Goal: Information Seeking & Learning: Compare options

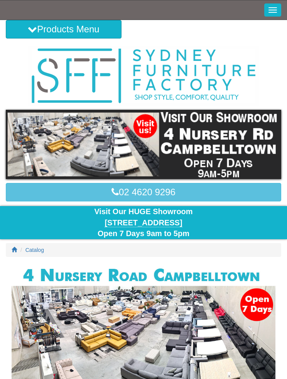
click at [32, 32] on icon at bounding box center [32, 29] width 9 height 9
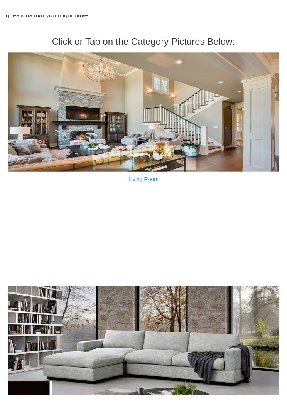
scroll to position [525, 0]
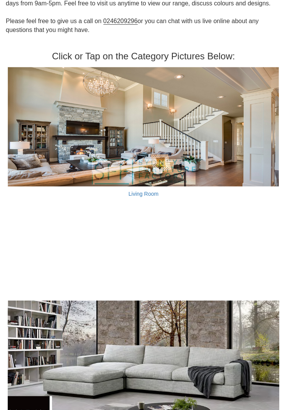
click at [89, 127] on img at bounding box center [143, 126] width 271 height 119
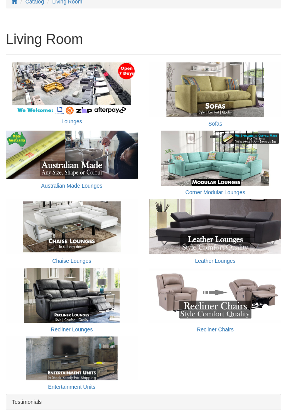
scroll to position [252, 0]
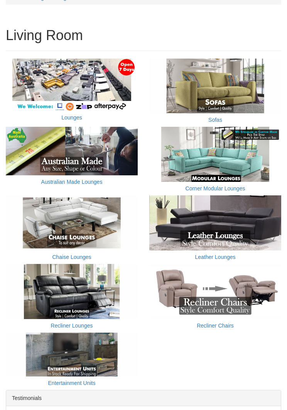
click at [216, 234] on img at bounding box center [215, 223] width 132 height 55
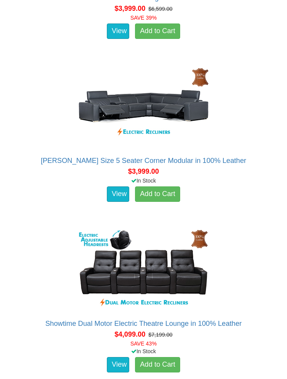
scroll to position [2558, 0]
click at [166, 90] on img at bounding box center [143, 106] width 139 height 85
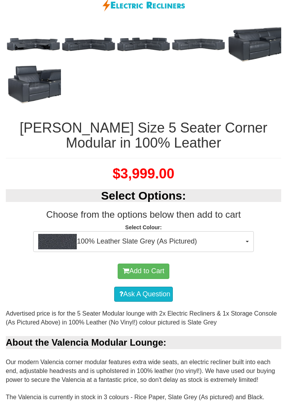
scroll to position [399, 0]
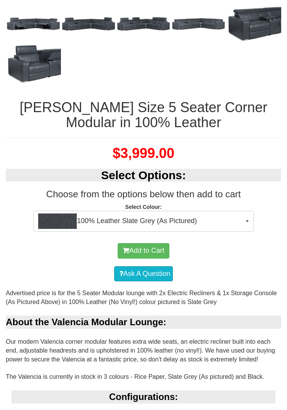
click at [67, 221] on img "button" at bounding box center [57, 220] width 39 height 15
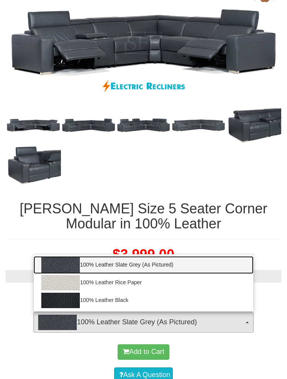
scroll to position [250, 0]
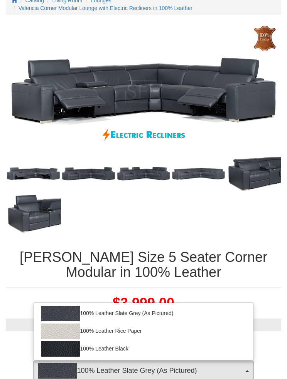
click at [50, 221] on div at bounding box center [143, 189] width 287 height 379
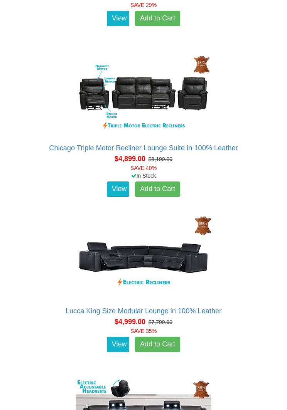
scroll to position [4363, 0]
click at [106, 253] on img at bounding box center [143, 257] width 139 height 85
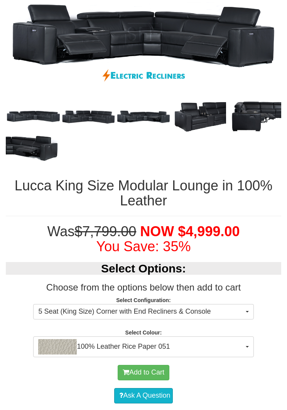
scroll to position [300, 0]
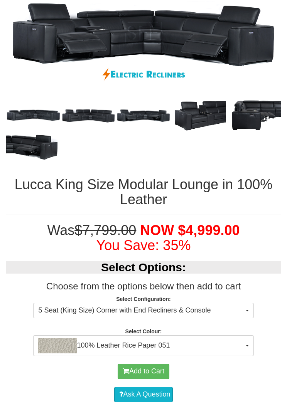
click at [61, 340] on img "button" at bounding box center [57, 345] width 39 height 15
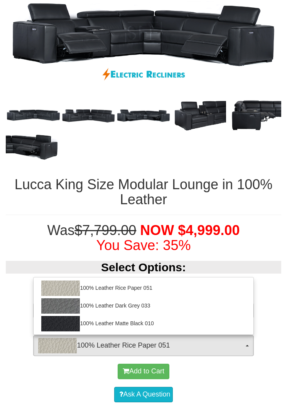
click at [22, 245] on div at bounding box center [143, 205] width 287 height 410
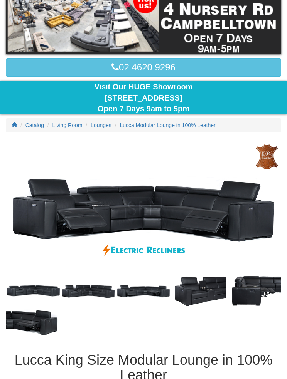
scroll to position [0, 0]
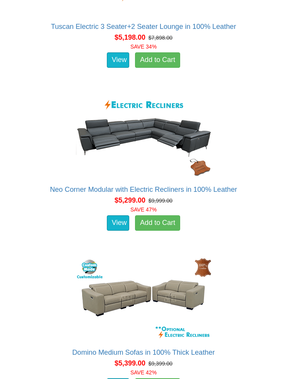
scroll to position [5948, 0]
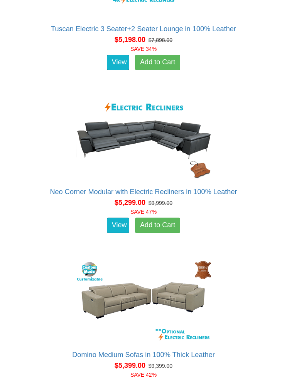
click at [94, 130] on img at bounding box center [143, 138] width 139 height 85
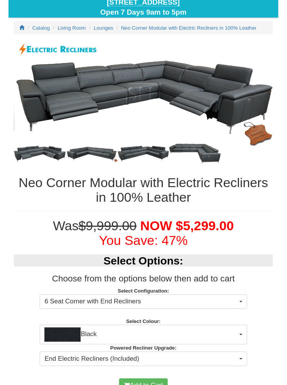
scroll to position [234, 0]
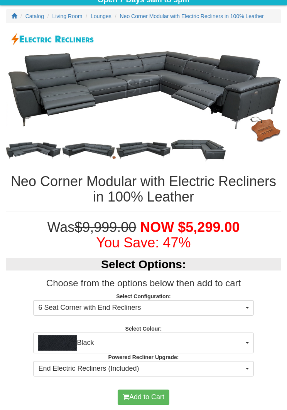
click at [59, 341] on img "button" at bounding box center [57, 342] width 39 height 15
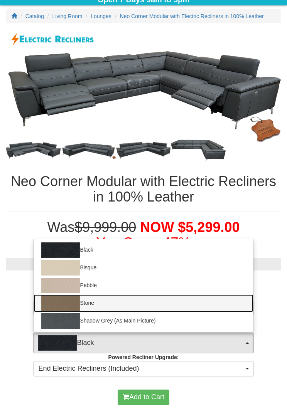
click at [60, 300] on img at bounding box center [60, 302] width 39 height 15
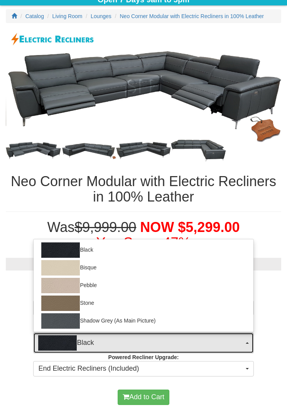
select select "1390"
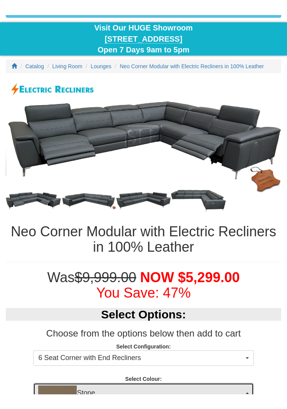
scroll to position [198, 0]
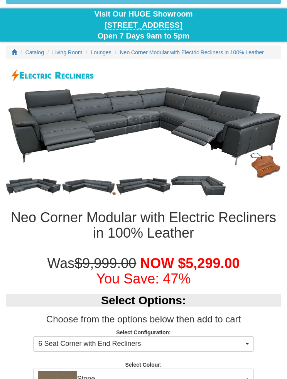
click at [87, 186] on img at bounding box center [88, 186] width 55 height 17
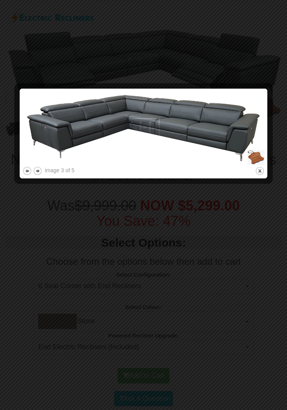
scroll to position [255, 0]
click at [37, 174] on button "next" at bounding box center [38, 171] width 10 height 10
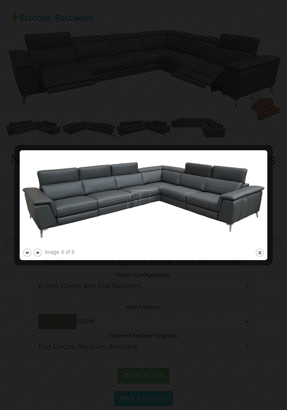
click at [37, 248] on button "next" at bounding box center [38, 253] width 10 height 10
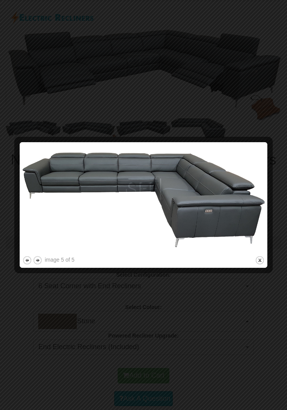
click at [25, 102] on div at bounding box center [143, 205] width 287 height 410
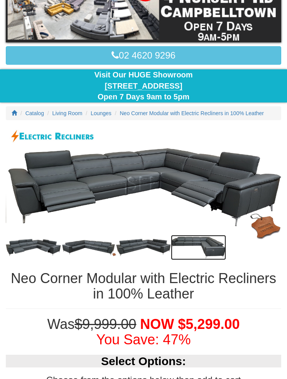
scroll to position [137, 0]
